Goal: Task Accomplishment & Management: Use online tool/utility

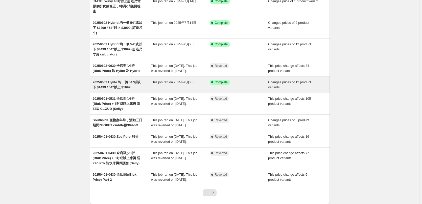
scroll to position [76, 0]
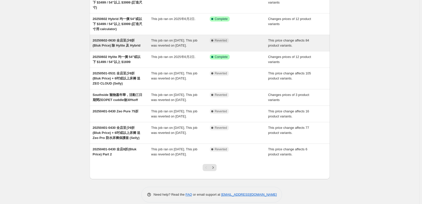
click at [122, 41] on span "20250602-0630 全店至少8折 (Bluk Price) 除 Hylite 及 Hybrid" at bounding box center [117, 42] width 48 height 9
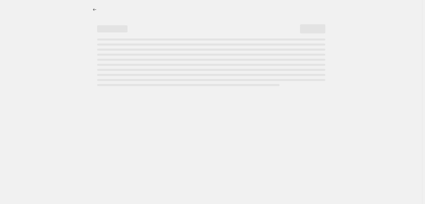
select select "pcap"
select select "no_change"
select select "collection"
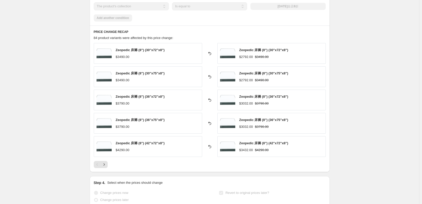
scroll to position [354, 0]
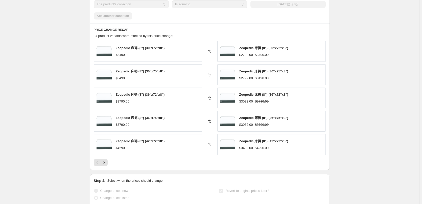
click at [109, 160] on div at bounding box center [210, 162] width 232 height 7
click at [106, 162] on icon "Next" at bounding box center [104, 162] width 5 height 5
click at [106, 163] on icon "Next" at bounding box center [104, 162] width 5 height 5
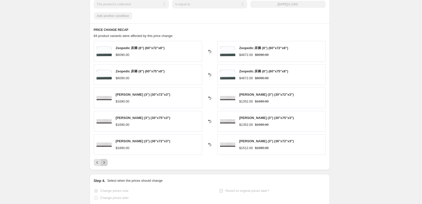
click at [107, 162] on icon "Next" at bounding box center [104, 162] width 5 height 5
click at [107, 164] on icon "Next" at bounding box center [104, 162] width 5 height 5
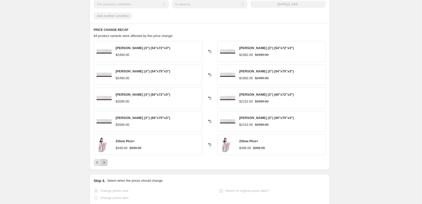
click at [107, 164] on icon "Next" at bounding box center [104, 162] width 5 height 5
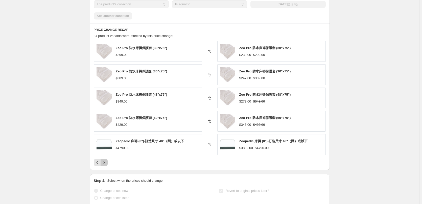
click at [107, 164] on icon "Next" at bounding box center [104, 162] width 5 height 5
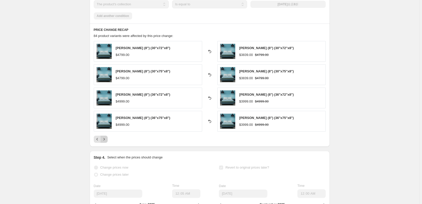
click at [107, 139] on icon "Next" at bounding box center [104, 139] width 5 height 5
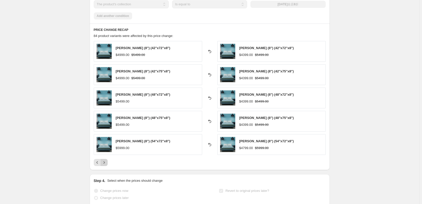
click at [105, 165] on icon "Next" at bounding box center [104, 162] width 5 height 5
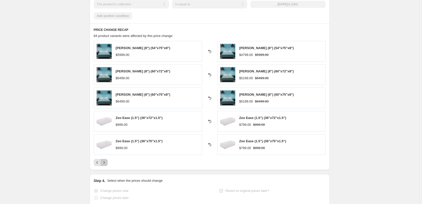
click at [105, 165] on icon "Next" at bounding box center [104, 162] width 5 height 5
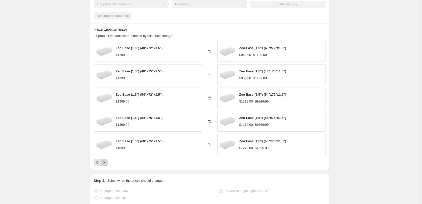
click at [105, 165] on icon "Next" at bounding box center [104, 162] width 5 height 5
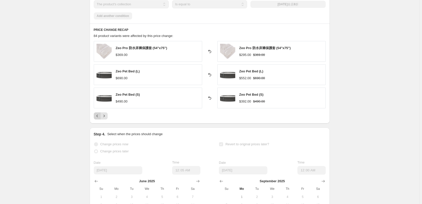
click at [99, 118] on icon "Previous" at bounding box center [97, 115] width 5 height 5
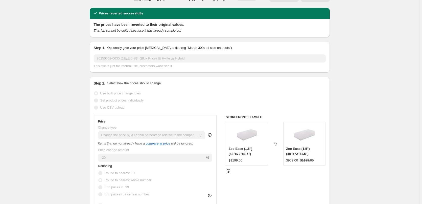
scroll to position [0, 0]
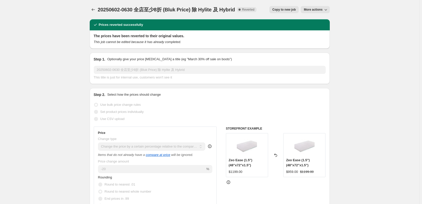
click at [292, 8] on span "Copy to new job" at bounding box center [285, 10] width 24 height 4
select select "pcap"
select select "no_change"
select select "collection"
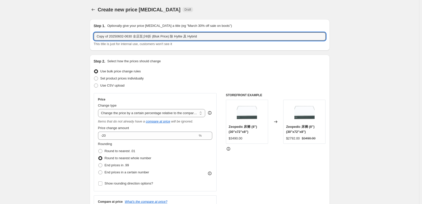
drag, startPoint x: 111, startPoint y: 36, endPoint x: 80, endPoint y: 38, distance: 30.7
click at [109, 37] on input "20250602-0630 全店至少8折 (Bluk Price) 除 Hylite 及 Hybrid" at bounding box center [210, 36] width 232 height 8
drag, startPoint x: 111, startPoint y: 37, endPoint x: 120, endPoint y: 37, distance: 9.4
click at [120, 37] on input "20250902-0630 全店至少8折 (Bluk Price) 除 Hylite 及 Hybrid" at bounding box center [210, 36] width 232 height 8
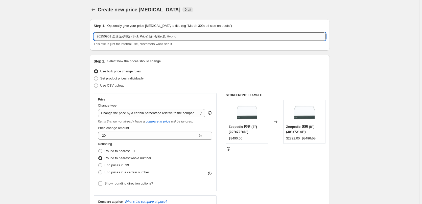
click at [129, 36] on input "20250901 全店至少8折 (Bluk Price) 除 Hylite 及 Hybrid" at bounding box center [210, 36] width 232 height 8
click at [133, 36] on input "20250901 全店至少8折 (Bluk Price) 除 Hylite 及 Hybrid" at bounding box center [210, 36] width 232 height 8
click at [126, 37] on input "20250901 全店至少8折 (Bluk Price) 除 Hylite 及 Hybrid" at bounding box center [210, 36] width 232 height 8
click at [117, 37] on input "20250901 全店至少8折 (Bluk Price) 除 Hylite 及 Hybrid" at bounding box center [210, 36] width 232 height 8
click at [174, 37] on input "20250901 全店至少8折 (Bluk Price) 除 Hylite 及 Hybrid" at bounding box center [210, 36] width 232 height 8
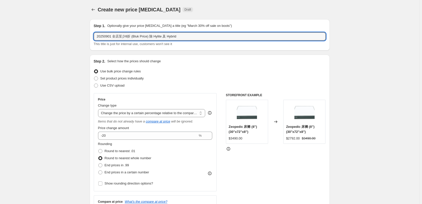
type input "20250901 全店至少8折 (Bluk Price) 除 Hylite 及 Hybrid"
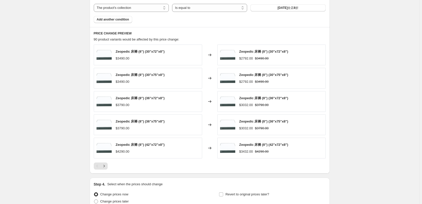
scroll to position [329, 0]
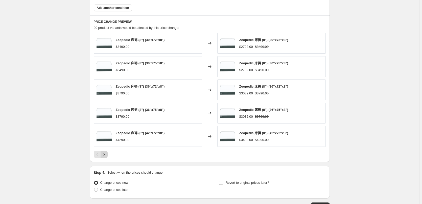
click at [105, 155] on icon "Next" at bounding box center [104, 154] width 5 height 5
click at [107, 156] on icon "Next" at bounding box center [104, 154] width 5 height 5
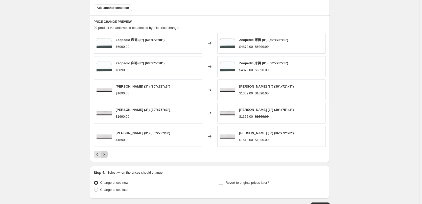
click at [107, 156] on icon "Next" at bounding box center [104, 154] width 5 height 5
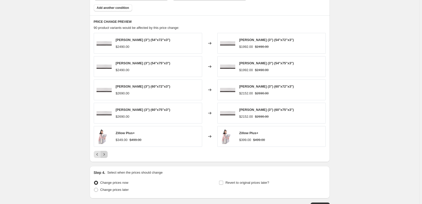
click at [107, 156] on icon "Next" at bounding box center [104, 154] width 5 height 5
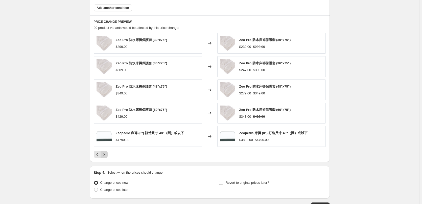
click at [107, 156] on icon "Next" at bounding box center [104, 154] width 5 height 5
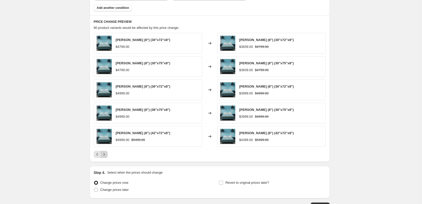
click at [107, 156] on icon "Next" at bounding box center [104, 154] width 5 height 5
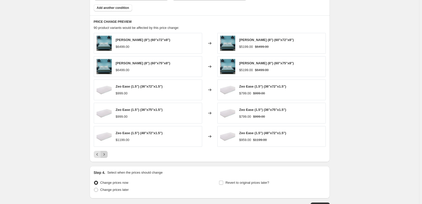
click at [107, 156] on icon "Next" at bounding box center [104, 154] width 5 height 5
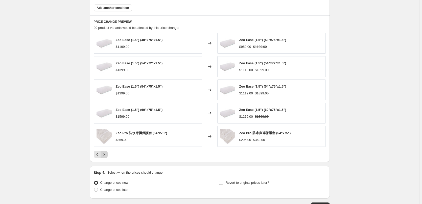
click at [107, 156] on icon "Next" at bounding box center [104, 154] width 5 height 5
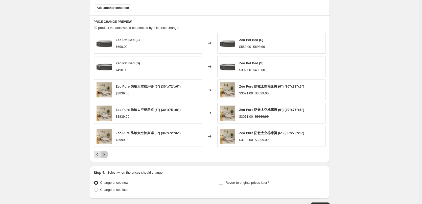
click at [107, 156] on icon "Next" at bounding box center [104, 154] width 5 height 5
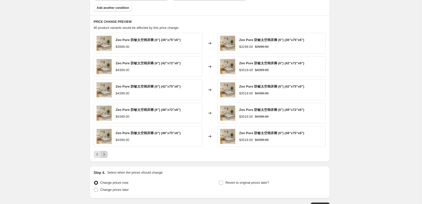
click at [107, 156] on icon "Next" at bounding box center [104, 154] width 5 height 5
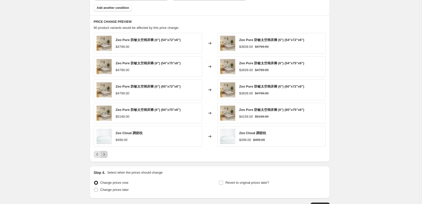
click at [107, 156] on icon "Next" at bounding box center [104, 154] width 5 height 5
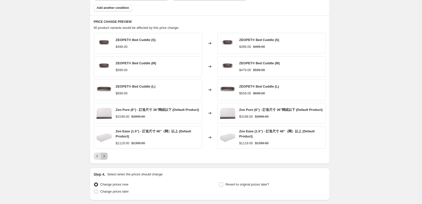
click at [107, 156] on icon "Next" at bounding box center [104, 156] width 5 height 5
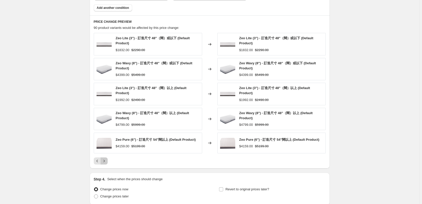
click at [105, 162] on icon "Next" at bounding box center [103, 161] width 1 height 2
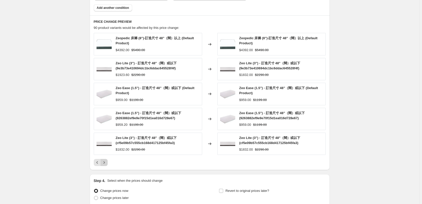
click at [104, 163] on icon "Next" at bounding box center [104, 162] width 5 height 5
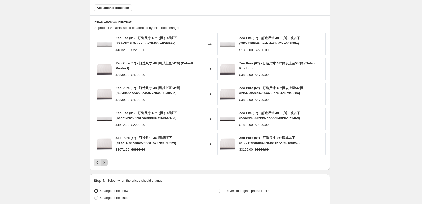
click at [108, 164] on button "Next" at bounding box center [104, 162] width 7 height 7
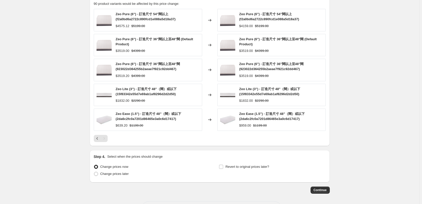
scroll to position [374, 0]
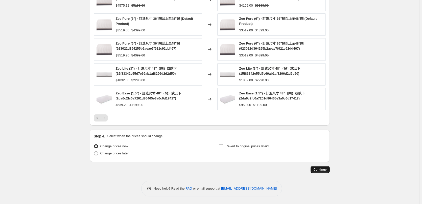
click at [330, 166] on button "Continue" at bounding box center [320, 169] width 19 height 7
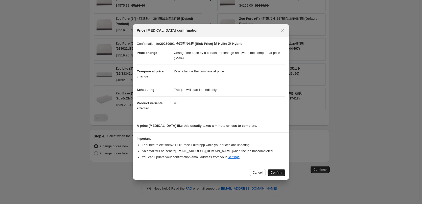
click at [281, 174] on span "Confirm" at bounding box center [277, 173] width 12 height 4
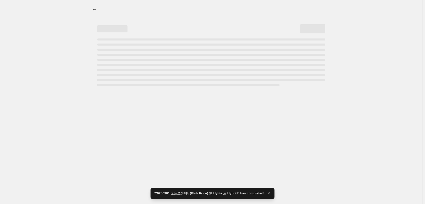
select select "pcap"
select select "no_change"
select select "collection"
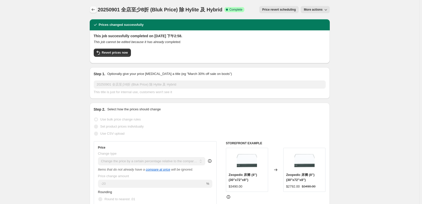
click at [94, 11] on icon "Price change jobs" at bounding box center [93, 9] width 5 height 5
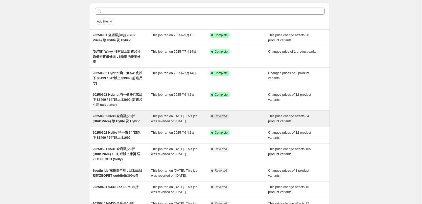
scroll to position [25, 0]
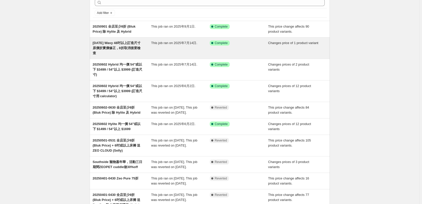
click at [147, 52] on div "[DATE] Wavy 48吋以上訂造尺寸原價折實價修正，8折取消後要檢查" at bounding box center [122, 47] width 59 height 15
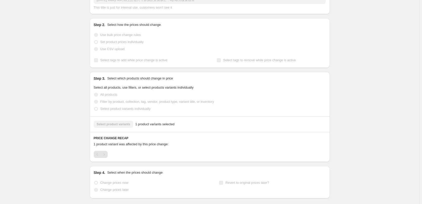
scroll to position [59, 0]
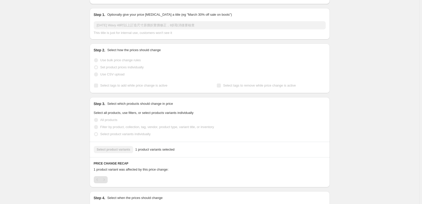
click at [104, 182] on div "Pagination" at bounding box center [104, 179] width 7 height 7
click at [98, 182] on div "Pagination" at bounding box center [97, 179] width 7 height 7
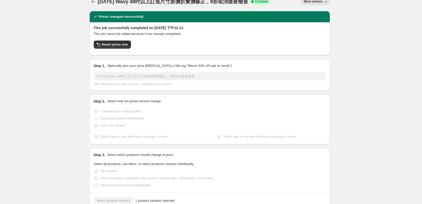
scroll to position [0, 0]
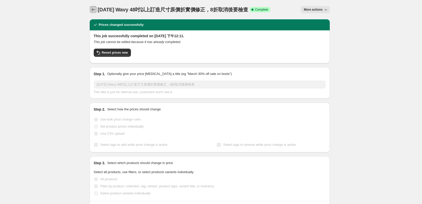
click at [96, 8] on icon "Price change jobs" at bounding box center [93, 9] width 5 height 5
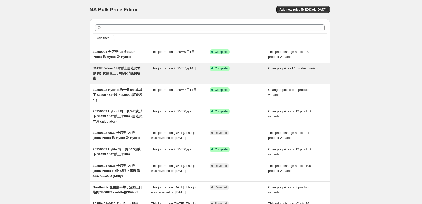
click at [143, 71] on div "[DATE] Wavy 48吋以上訂造尺寸原價折實價修正，8折取消後要檢查" at bounding box center [122, 73] width 59 height 15
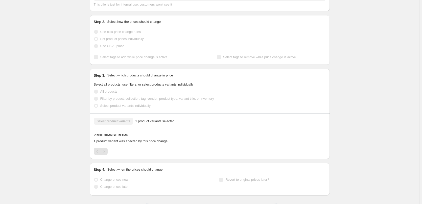
scroll to position [101, 0]
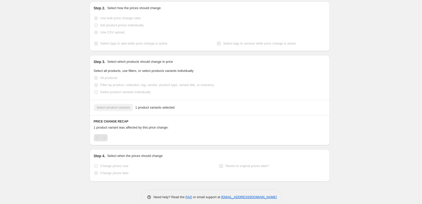
click at [118, 110] on div "Select product variants 1 product variants selected" at bounding box center [210, 107] width 232 height 7
click at [124, 109] on div "Select product variants 1 product variants selected" at bounding box center [210, 107] width 232 height 7
click at [142, 106] on span "1 product variants selected" at bounding box center [154, 107] width 39 height 5
click at [107, 137] on div "Pagination" at bounding box center [104, 137] width 7 height 7
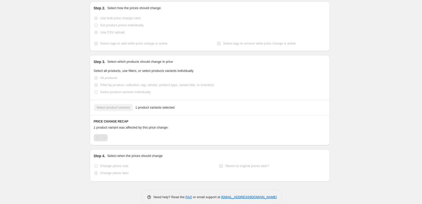
drag, startPoint x: 109, startPoint y: 131, endPoint x: 114, endPoint y: 131, distance: 5.6
click at [110, 131] on div "PRICE CHANGE RECAP 1 product variant was affected by this price change:" at bounding box center [210, 130] width 240 height 30
click at [148, 127] on span "1 product variant was affected by this price change:" at bounding box center [131, 127] width 75 height 4
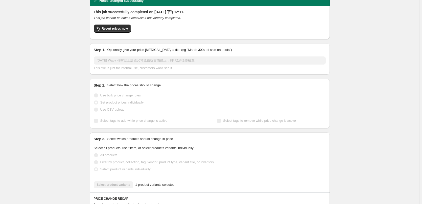
scroll to position [0, 0]
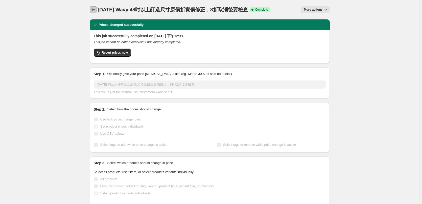
click at [96, 8] on icon "Price change jobs" at bounding box center [93, 9] width 5 height 5
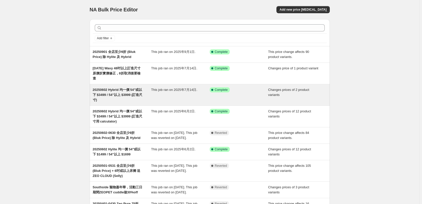
click at [127, 98] on div "20250602 Hybrid 均一價 54"或以下 $3499 / 54"以上 $3999 (訂造尺寸)" at bounding box center [122, 94] width 59 height 15
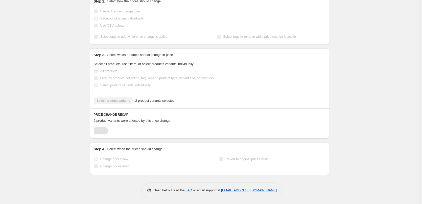
scroll to position [110, 0]
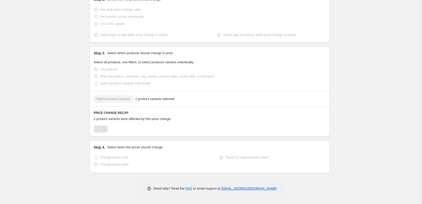
click at [129, 101] on div "Select product variants 2 product variants selected" at bounding box center [210, 98] width 232 height 7
click at [120, 99] on div "Select product variants 2 product variants selected" at bounding box center [210, 98] width 232 height 7
click at [152, 99] on span "2 product variants selected" at bounding box center [154, 98] width 39 height 5
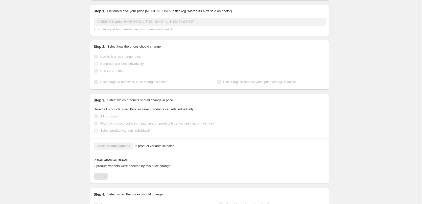
scroll to position [0, 0]
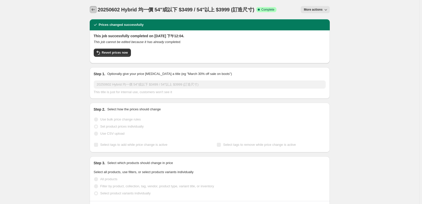
drag, startPoint x: 95, startPoint y: 10, endPoint x: 73, endPoint y: 8, distance: 22.8
click at [73, 8] on div "20250602 Hybrid 均一價 54"或以下 $3499 / 54"以上 $3999 (訂造尺寸). This page is ready 20250…" at bounding box center [210, 157] width 420 height 314
click at [97, 10] on button "Price change jobs" at bounding box center [93, 9] width 7 height 7
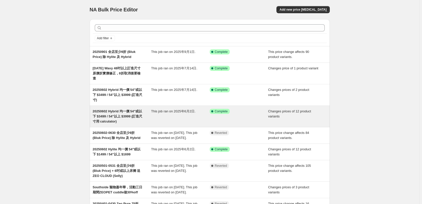
click at [125, 121] on div "20250602 Hybrid 均一價 54"或以下 $3499 / 54"以上 $3999 (訂造尺寸用 calculator)" at bounding box center [122, 116] width 59 height 15
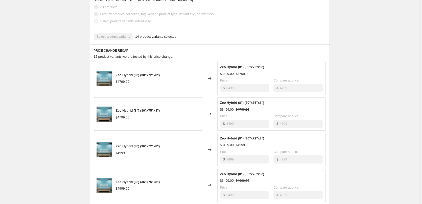
scroll to position [278, 0]
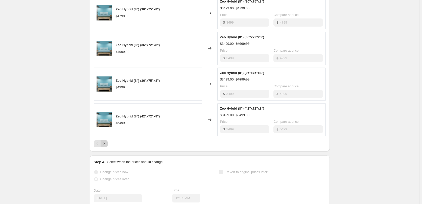
click at [107, 145] on icon "Next" at bounding box center [104, 143] width 5 height 5
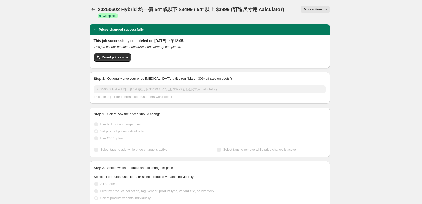
scroll to position [0, 0]
click at [95, 10] on icon "Price change jobs" at bounding box center [93, 9] width 5 height 5
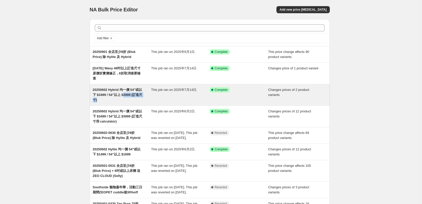
drag, startPoint x: 126, startPoint y: 94, endPoint x: 112, endPoint y: 98, distance: 14.4
click at [112, 98] on div "20250602 Hybrid 均一價 54"或以下 $3499 / 54"以上 $3999 (訂造尺寸)" at bounding box center [122, 94] width 59 height 15
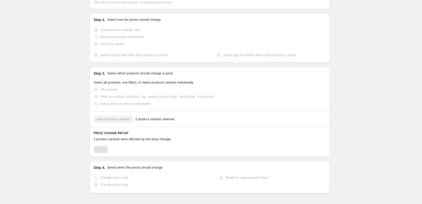
scroll to position [110, 0]
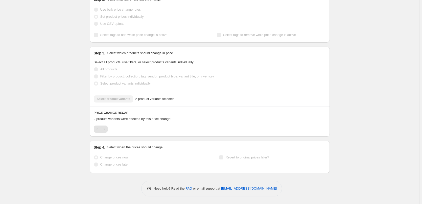
click at [126, 98] on div "Select product variants 2 product variants selected" at bounding box center [210, 98] width 232 height 7
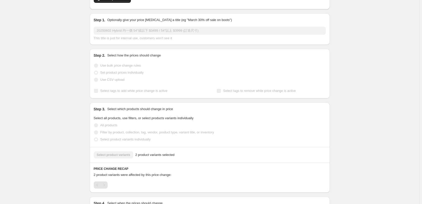
scroll to position [0, 0]
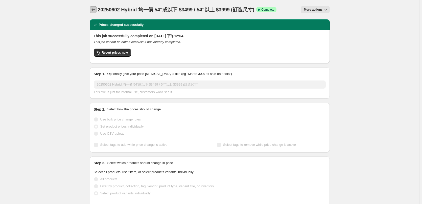
click at [95, 11] on icon "Price change jobs" at bounding box center [93, 9] width 5 height 5
